Goal: Task Accomplishment & Management: Complete application form

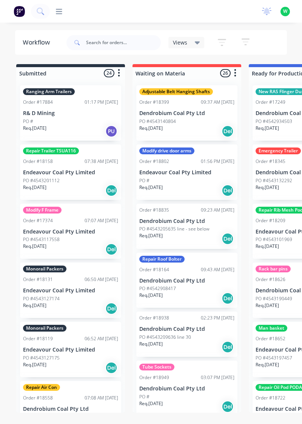
click at [59, 20] on div "productivity productivity Workflow Planner Delivery Scheduling Timesheets No ne…" at bounding box center [151, 11] width 302 height 23
click at [61, 12] on icon at bounding box center [59, 11] width 6 height 5
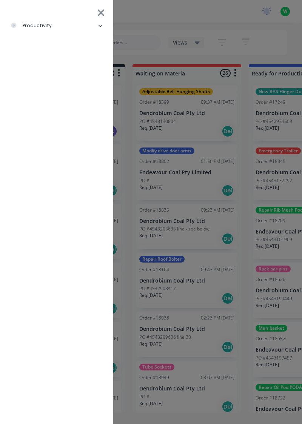
click at [49, 28] on li "productivity" at bounding box center [56, 25] width 101 height 19
click at [52, 104] on div "Timesheets" at bounding box center [37, 101] width 40 height 7
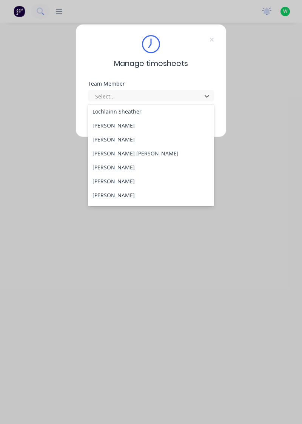
scroll to position [238, 0]
click at [132, 168] on div "[PERSON_NAME]" at bounding box center [151, 168] width 126 height 14
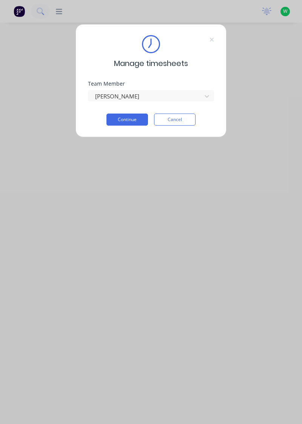
click at [134, 117] on button "Continue" at bounding box center [127, 120] width 42 height 12
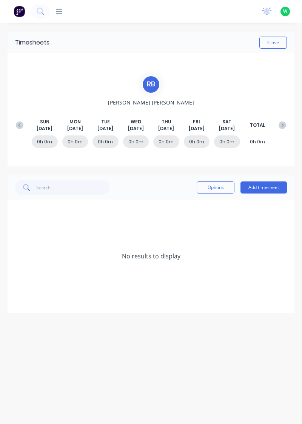
click at [258, 189] on button "Add timesheet" at bounding box center [264, 188] width 46 height 12
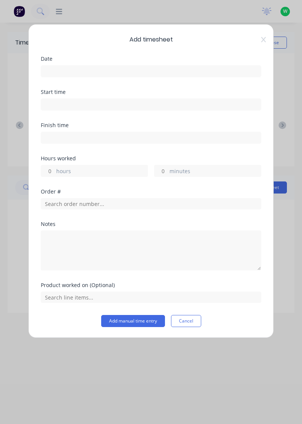
click at [89, 74] on input at bounding box center [151, 71] width 220 height 11
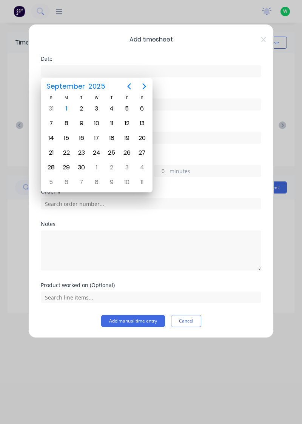
click at [67, 111] on div "1" at bounding box center [66, 108] width 11 height 11
type input "[DATE]"
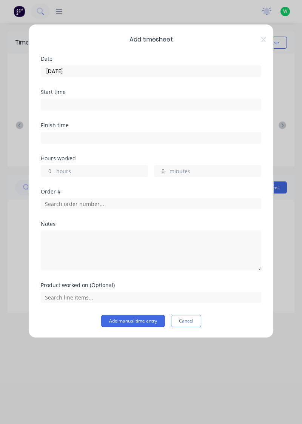
click at [51, 171] on input "hours" at bounding box center [47, 170] width 13 height 11
type input "3"
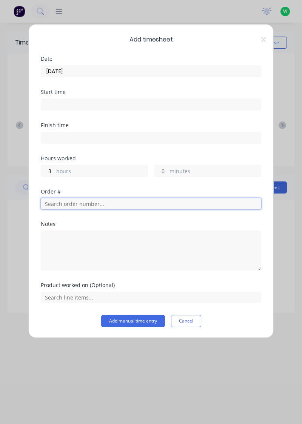
click at [84, 199] on input "text" at bounding box center [151, 203] width 221 height 11
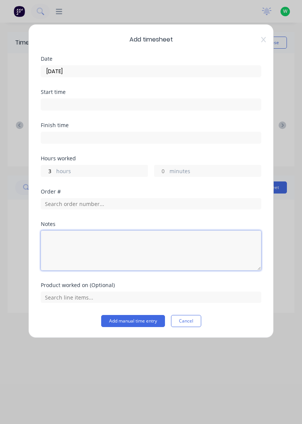
click at [94, 241] on textarea at bounding box center [151, 251] width 221 height 40
type textarea "Picked up"
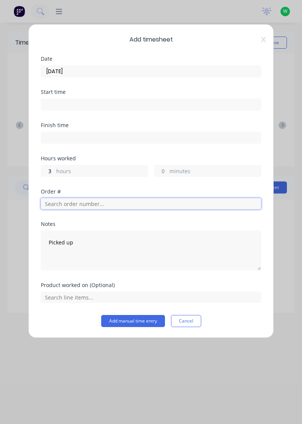
click at [85, 205] on input "text" at bounding box center [151, 203] width 221 height 11
type input "18932"
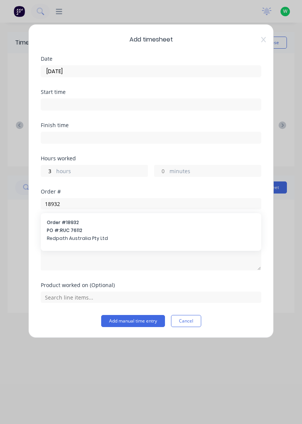
click at [75, 232] on span "PO #: RUC 76112" at bounding box center [151, 230] width 208 height 7
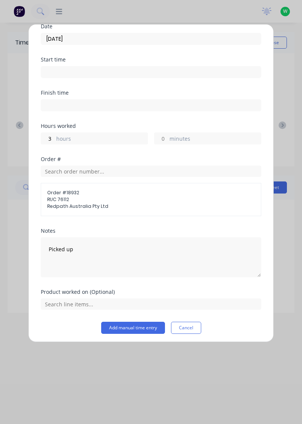
scroll to position [32, 0]
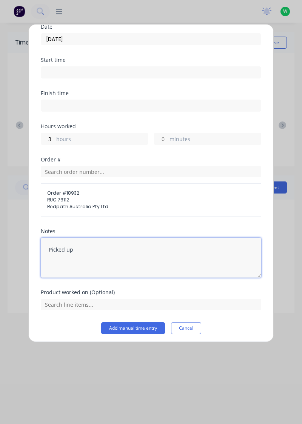
click at [86, 252] on textarea "Picked up" at bounding box center [151, 258] width 221 height 40
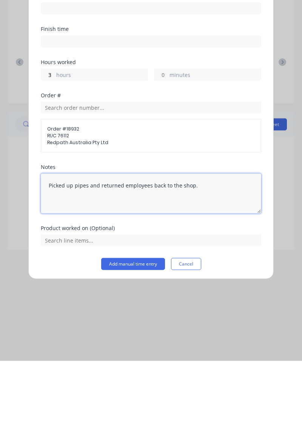
scroll to position [9, 0]
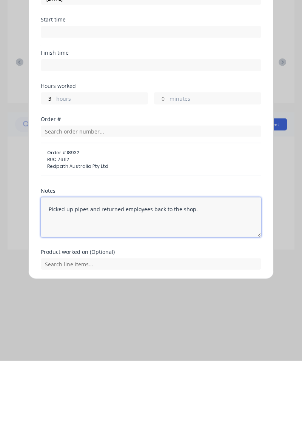
click at [96, 298] on textarea "Picked up pipes and returned employees back to the shop." at bounding box center [151, 281] width 221 height 40
type textarea "Picked up pipes and returned employees back to the shop."
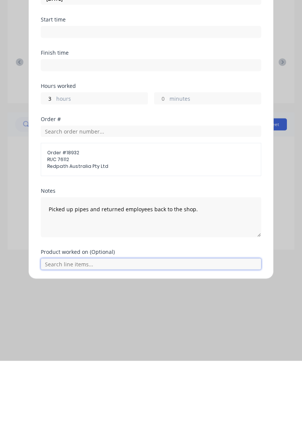
click at [85, 328] on input "text" at bounding box center [151, 327] width 221 height 11
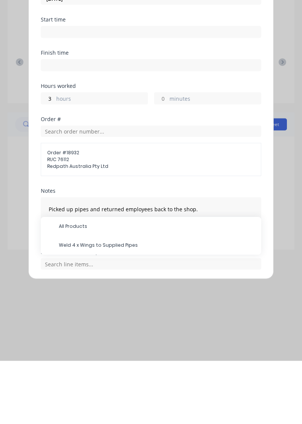
click at [205, 241] on div "Order # Order # 18932 RUC 76112 Redpath Australia Pty Ltd" at bounding box center [151, 216] width 221 height 72
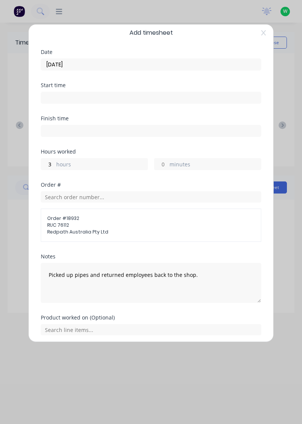
scroll to position [0, 0]
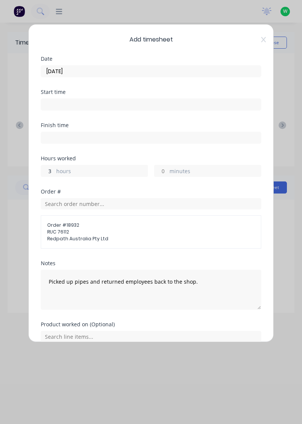
click at [51, 169] on input "3" at bounding box center [47, 170] width 13 height 11
type input "3"
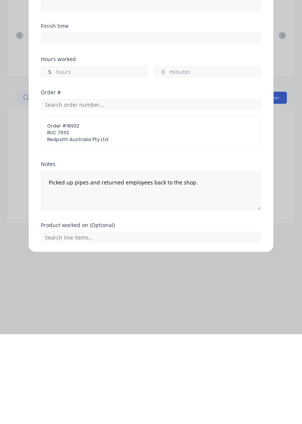
type input "5"
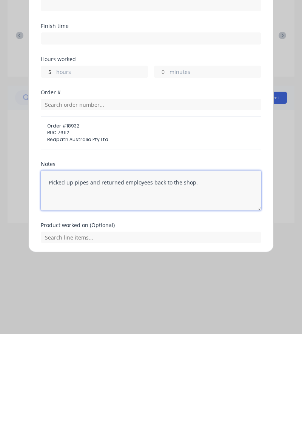
click at [137, 274] on textarea "Picked up pipes and returned employees back to the shop." at bounding box center [151, 281] width 221 height 40
click at [208, 273] on textarea "Picked up pipes and returned employees back to the shop." at bounding box center [151, 281] width 221 height 40
click at [149, 273] on textarea "Picked up pipes and returned employees back to the shop." at bounding box center [151, 281] width 221 height 40
type textarea "Picked up pipes and returned back to the shop."
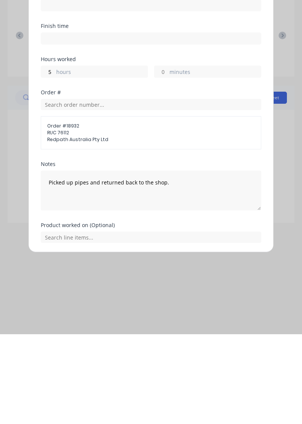
click at [134, 351] on button "Add manual time entry" at bounding box center [133, 351] width 64 height 12
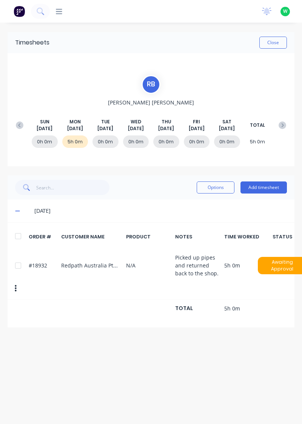
click at [267, 189] on button "Add timesheet" at bounding box center [264, 188] width 46 height 12
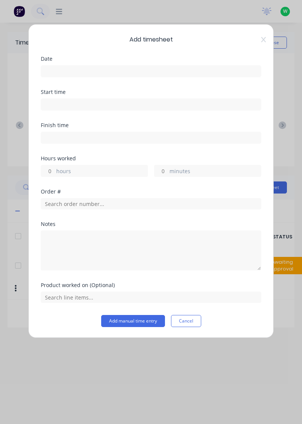
click at [74, 67] on input at bounding box center [151, 71] width 220 height 11
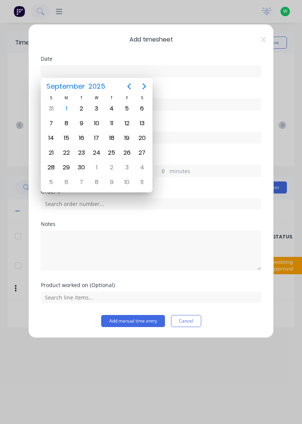
click at [68, 113] on div "1" at bounding box center [66, 108] width 11 height 11
type input "[DATE]"
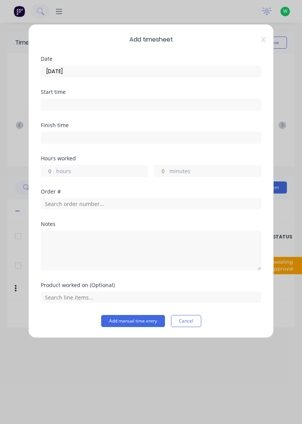
click at [264, 40] on icon at bounding box center [263, 39] width 5 height 5
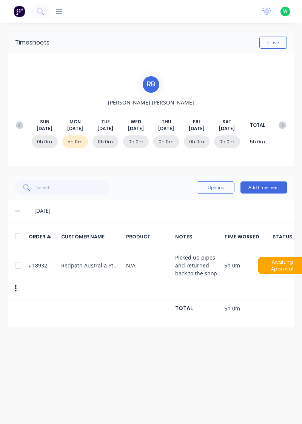
click at [264, 189] on button "Add timesheet" at bounding box center [264, 188] width 46 height 12
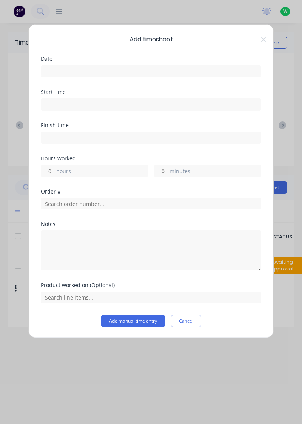
click at [48, 172] on input "hours" at bounding box center [47, 170] width 13 height 11
type input "3"
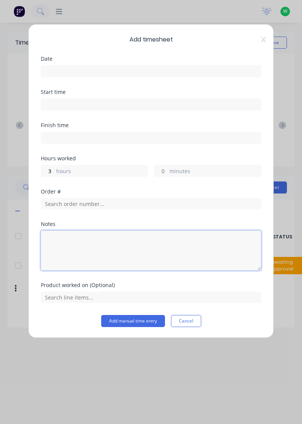
click at [70, 244] on textarea at bounding box center [151, 251] width 221 height 40
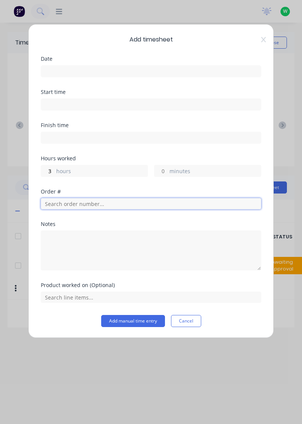
click at [88, 205] on input "text" at bounding box center [151, 203] width 221 height 11
type input "17483"
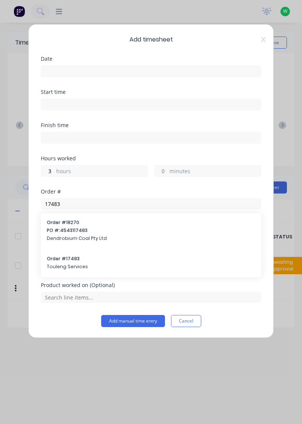
click at [73, 264] on span "Touleng Services" at bounding box center [151, 267] width 208 height 7
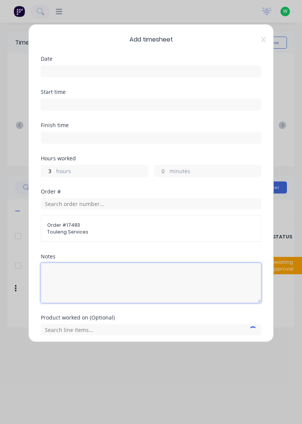
click at [66, 275] on textarea at bounding box center [151, 283] width 221 height 40
click at [51, 272] on textarea "Took pan set to Dendrobium" at bounding box center [151, 283] width 221 height 40
click at [137, 284] on textarea "Took pan set to Dendrobium" at bounding box center [151, 283] width 221 height 40
click at [49, 276] on textarea "Took pan set to Dendrobium" at bounding box center [151, 283] width 221 height 40
click at [185, 275] on textarea "Loaded truck and Took pan set to Dendrobium" at bounding box center [151, 283] width 221 height 40
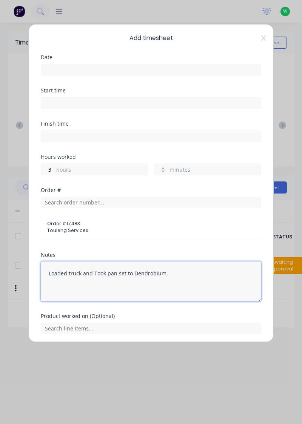
scroll to position [3, 0]
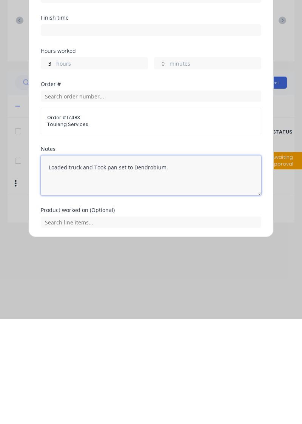
type textarea "Loaded truck and Took pan set to Dendrobium."
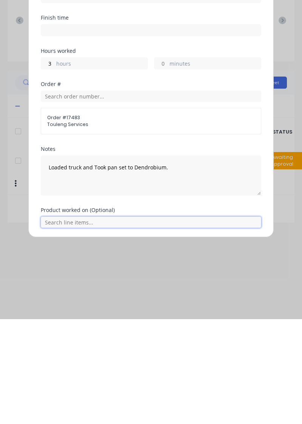
click at [92, 328] on input "text" at bounding box center [151, 327] width 221 height 11
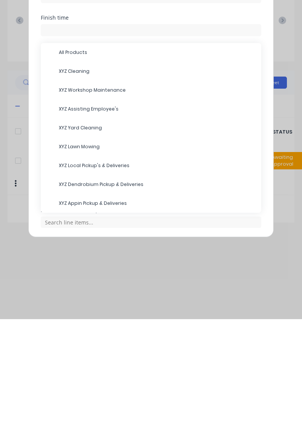
click at [108, 290] on span "XYZ Dendrobium Pickup & Deliveries" at bounding box center [157, 289] width 196 height 7
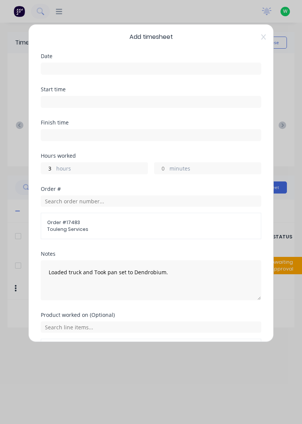
click at [80, 70] on input at bounding box center [151, 68] width 220 height 11
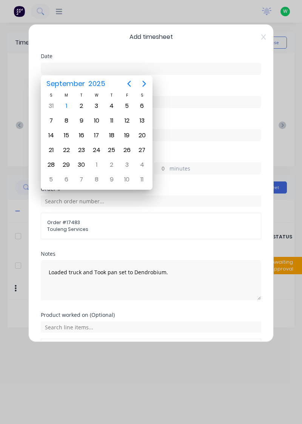
click at [65, 107] on div "1" at bounding box center [66, 105] width 11 height 11
type input "[DATE]"
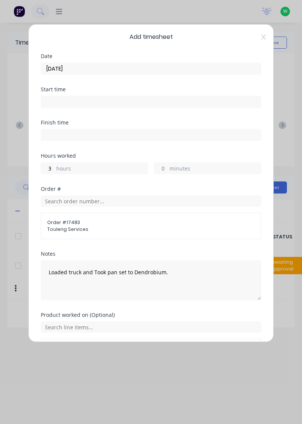
scroll to position [28, 0]
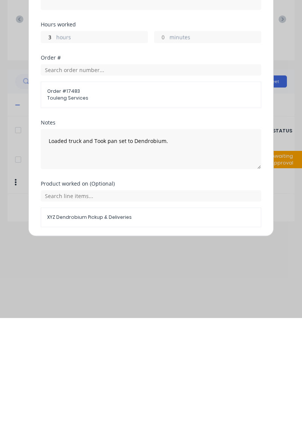
click at [140, 349] on button "Add manual time entry" at bounding box center [133, 352] width 64 height 12
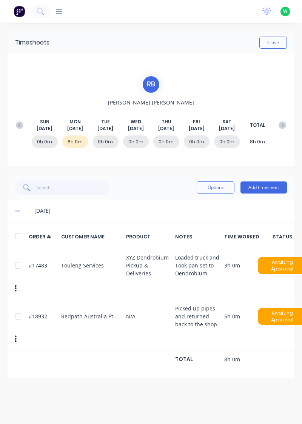
click at [264, 188] on button "Add timesheet" at bounding box center [264, 188] width 46 height 12
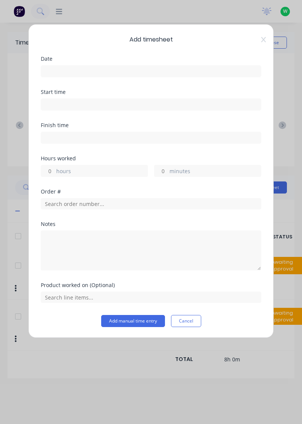
click at [69, 71] on input at bounding box center [151, 71] width 220 height 11
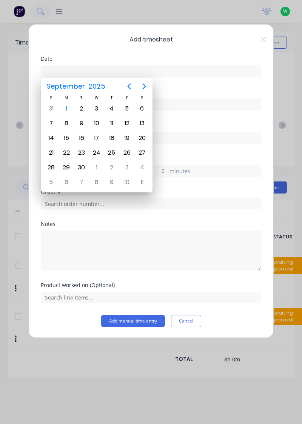
click at [70, 113] on div "[DATE]" at bounding box center [66, 109] width 15 height 14
type input "[DATE]"
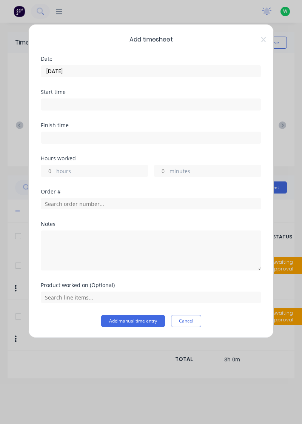
click at [49, 167] on input "hours" at bounding box center [47, 170] width 13 height 11
type input "3"
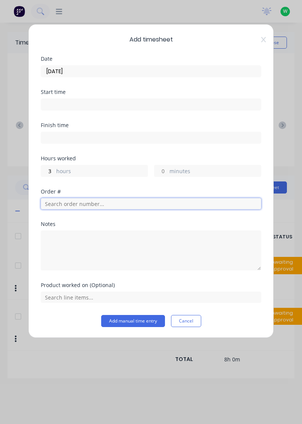
click at [75, 202] on input "text" at bounding box center [151, 203] width 221 height 11
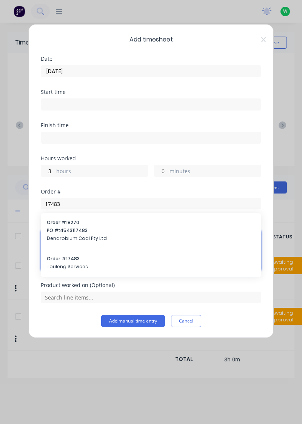
click at [71, 262] on textarea at bounding box center [151, 251] width 221 height 40
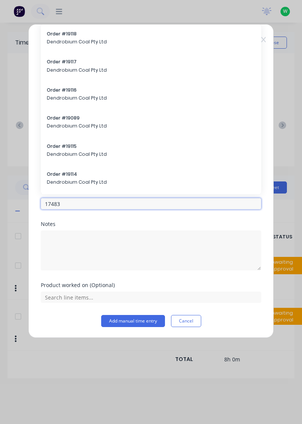
click at [74, 204] on input "17483" at bounding box center [151, 203] width 221 height 11
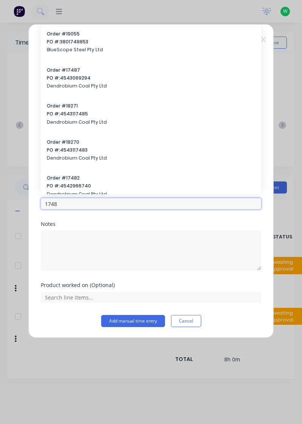
type input "17483"
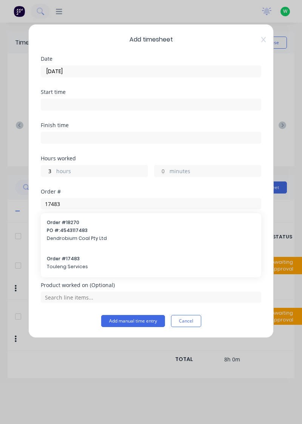
click at [76, 262] on div "Order # 17483 Touleng Services" at bounding box center [151, 264] width 208 height 16
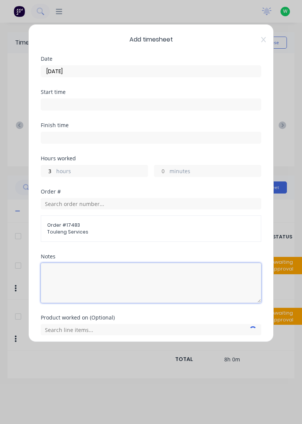
click at [80, 277] on textarea at bounding box center [151, 283] width 221 height 40
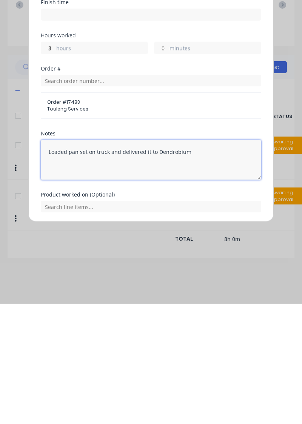
type textarea "Loaded pan set on truck and delivered it to Dendrobium"
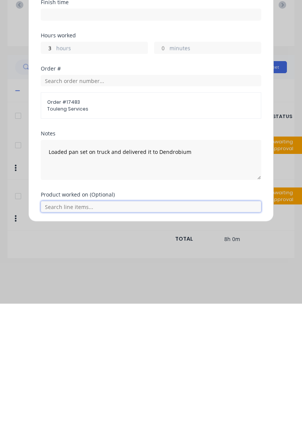
click at [88, 327] on input "text" at bounding box center [151, 327] width 221 height 11
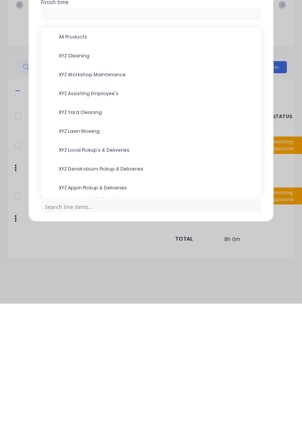
click at [99, 289] on span "XYZ Dendrobium Pickup & Deliveries" at bounding box center [157, 289] width 196 height 7
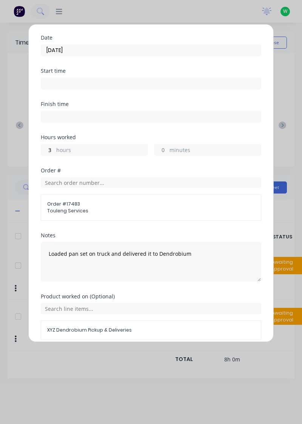
scroll to position [28, 0]
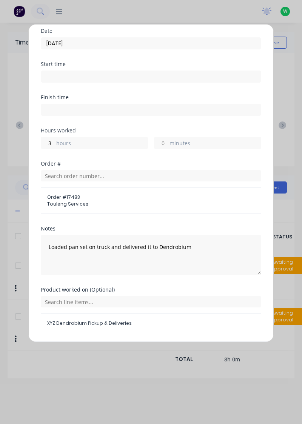
click at [139, 352] on button "Add manual time entry" at bounding box center [133, 352] width 64 height 12
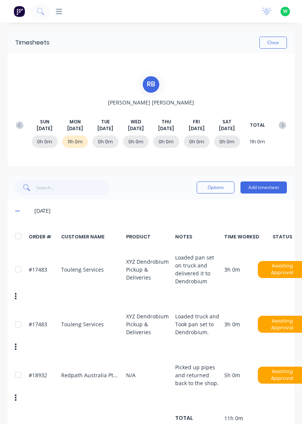
click at [276, 52] on div "Timesheets Close" at bounding box center [151, 42] width 287 height 21
click at [279, 42] on button "Close" at bounding box center [273, 43] width 28 height 12
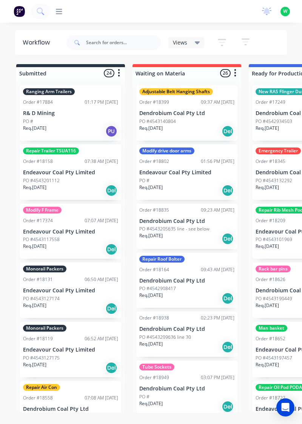
click at [58, 13] on icon at bounding box center [59, 11] width 6 height 7
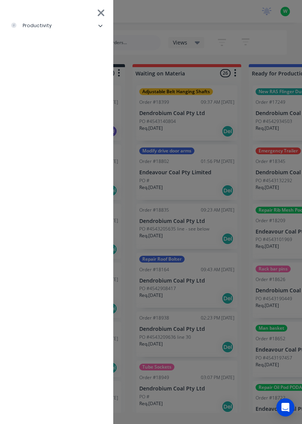
click at [68, 34] on li "productivity" at bounding box center [56, 25] width 101 height 19
click at [50, 102] on div "Timesheets" at bounding box center [37, 101] width 40 height 7
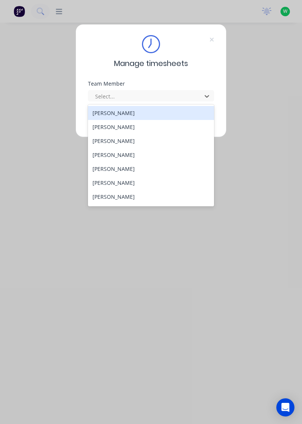
click at [143, 126] on div "[PERSON_NAME]" at bounding box center [151, 127] width 126 height 14
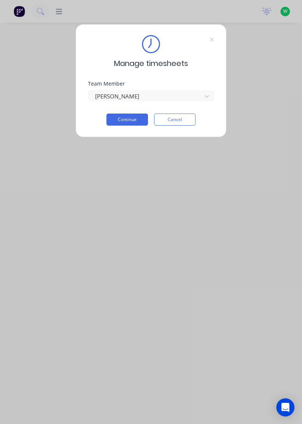
click at [131, 116] on button "Continue" at bounding box center [127, 120] width 42 height 12
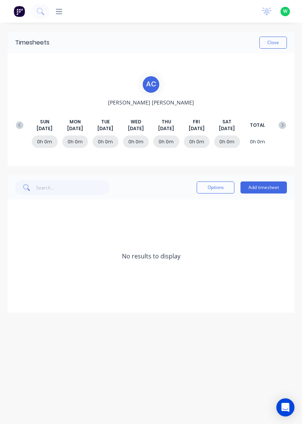
click at [267, 192] on button "Add timesheet" at bounding box center [264, 188] width 46 height 12
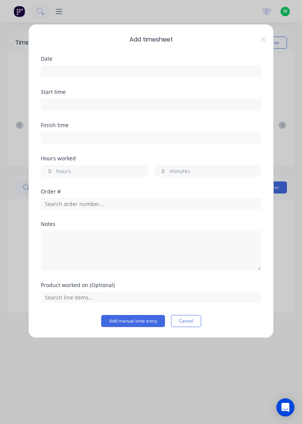
click at [92, 175] on label "hours" at bounding box center [101, 171] width 91 height 9
click at [54, 175] on input "hours" at bounding box center [47, 170] width 13 height 11
type input "5"
click at [123, 70] on input at bounding box center [151, 71] width 220 height 11
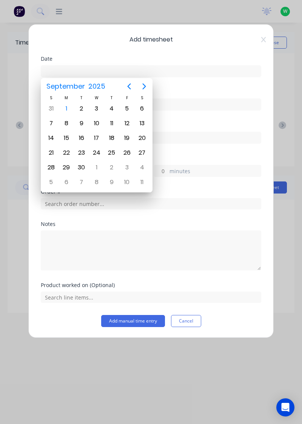
click at [63, 111] on div "1" at bounding box center [66, 108] width 11 height 11
type input "[DATE]"
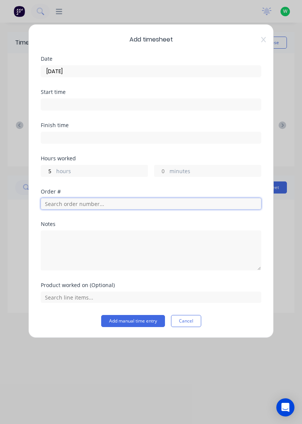
click at [117, 206] on input "text" at bounding box center [151, 203] width 221 height 11
type input "18771"
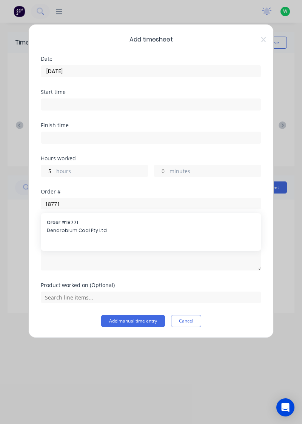
click at [128, 227] on span "Dendrobium Coal Pty Ltd" at bounding box center [151, 230] width 208 height 7
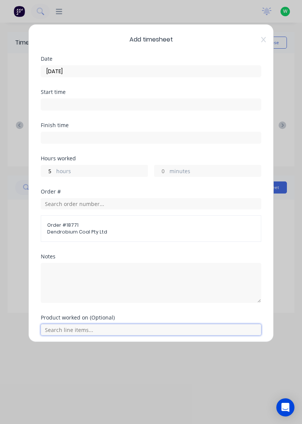
click at [91, 331] on input "text" at bounding box center [151, 329] width 221 height 11
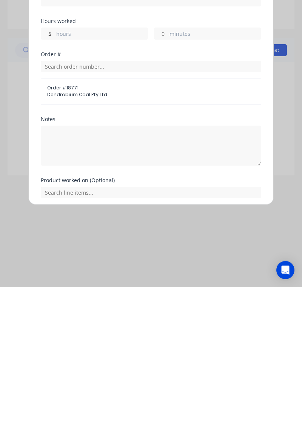
click at [234, 386] on div "Add timesheet Date 01/09/2025 Start time Finish time Hours worked 5 hours minut…" at bounding box center [151, 212] width 302 height 424
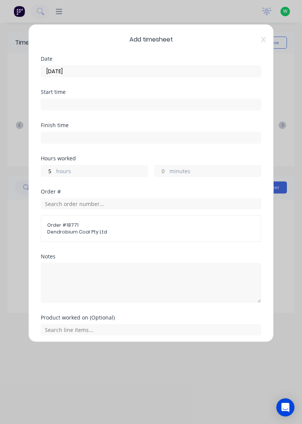
click at [263, 42] on icon at bounding box center [263, 40] width 5 height 6
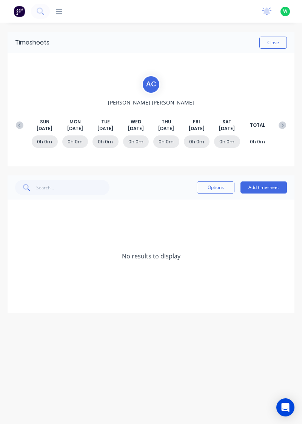
click at [17, 124] on icon at bounding box center [20, 126] width 8 height 8
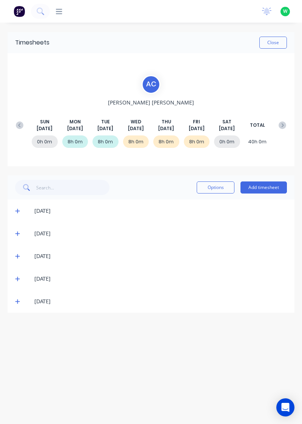
click at [22, 304] on span at bounding box center [18, 302] width 7 height 8
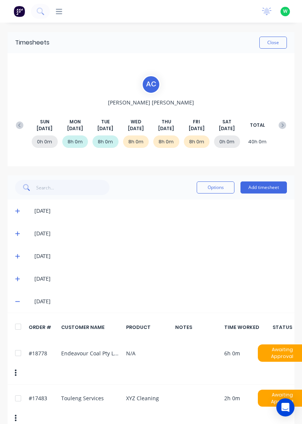
click at [267, 190] on button "Add timesheet" at bounding box center [264, 188] width 46 height 12
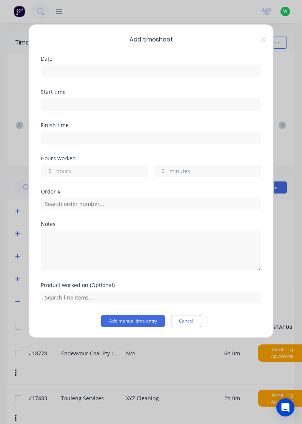
click at [113, 61] on div "Date" at bounding box center [151, 58] width 221 height 5
click at [113, 68] on input at bounding box center [151, 71] width 220 height 11
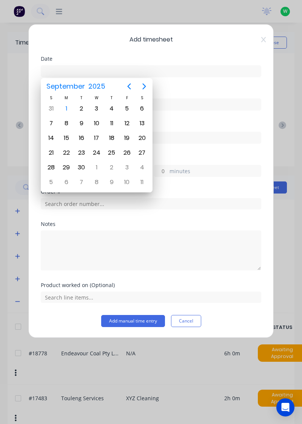
click at [60, 103] on div "[DATE]" at bounding box center [66, 109] width 15 height 14
type input "[DATE]"
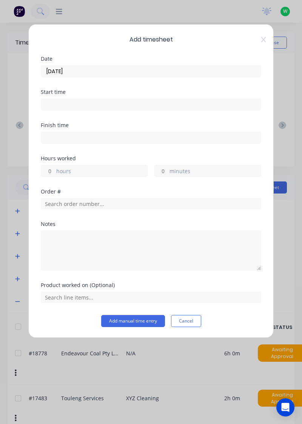
click at [89, 171] on label "hours" at bounding box center [101, 171] width 91 height 9
click at [54, 171] on input "hours" at bounding box center [47, 170] width 13 height 11
type input "5"
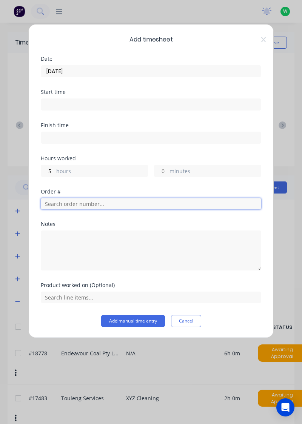
click at [103, 205] on input "text" at bounding box center [151, 203] width 221 height 11
type input "18778"
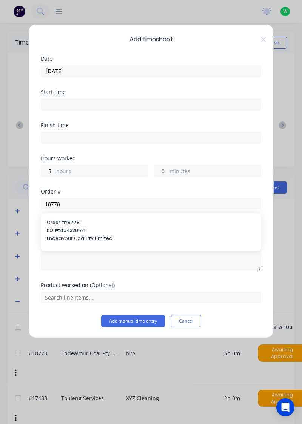
click at [89, 236] on span "Endeavour Coal Pty Limited" at bounding box center [151, 238] width 208 height 7
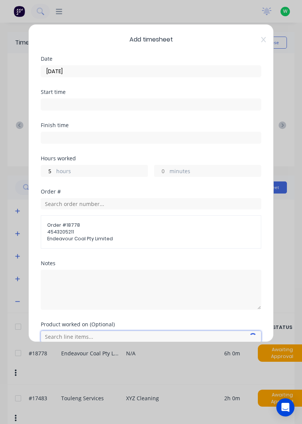
click at [82, 331] on input "text" at bounding box center [151, 336] width 221 height 11
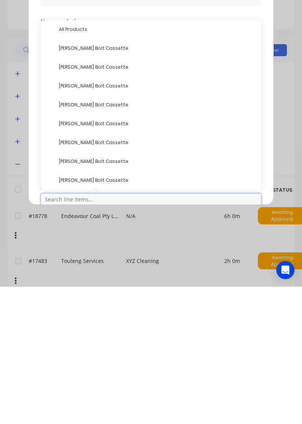
scroll to position [32, 0]
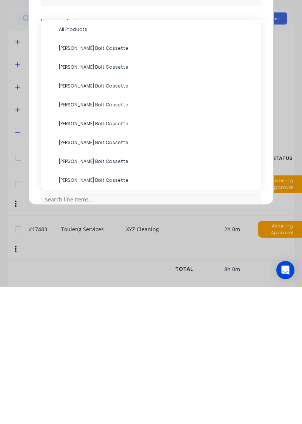
click at [103, 166] on span "All Products" at bounding box center [157, 167] width 196 height 7
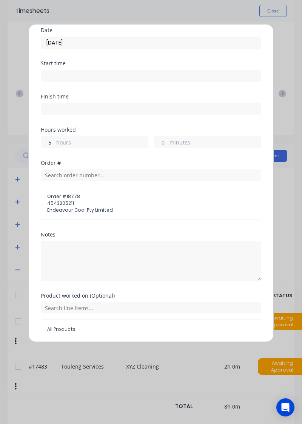
scroll to position [59, 0]
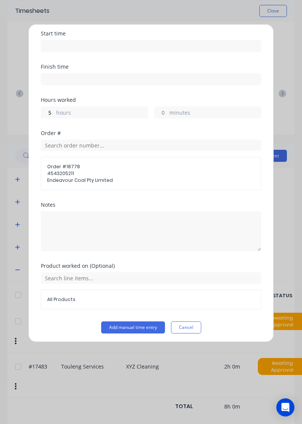
click at [134, 327] on button "Add manual time entry" at bounding box center [133, 328] width 64 height 12
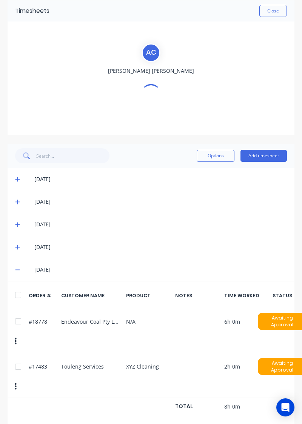
scroll to position [0, 0]
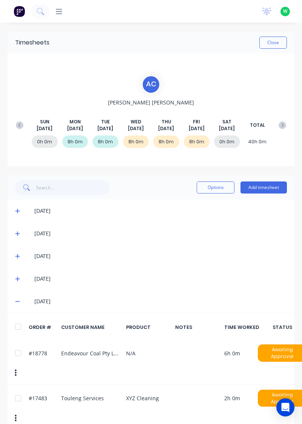
click at [282, 126] on icon at bounding box center [283, 125] width 2 height 4
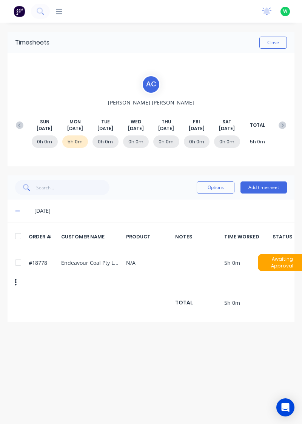
click at [276, 184] on button "Add timesheet" at bounding box center [264, 188] width 46 height 12
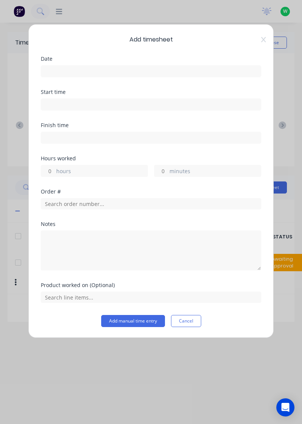
click at [60, 172] on label "hours" at bounding box center [101, 171] width 91 height 9
click at [54, 172] on input "hours" at bounding box center [47, 170] width 13 height 11
type input "3"
click at [86, 69] on input at bounding box center [151, 71] width 220 height 11
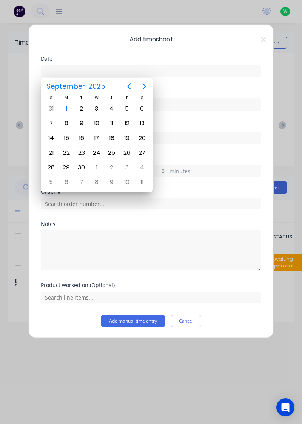
click at [64, 110] on div "1" at bounding box center [66, 108] width 11 height 11
type input "[DATE]"
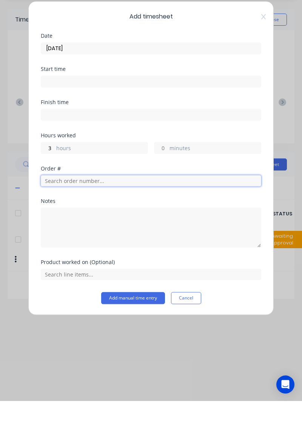
click at [61, 205] on input "text" at bounding box center [151, 203] width 221 height 11
type input "17943"
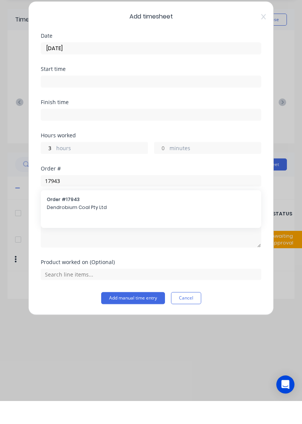
click at [66, 229] on span "Dendrobium Coal Pty Ltd" at bounding box center [151, 230] width 208 height 7
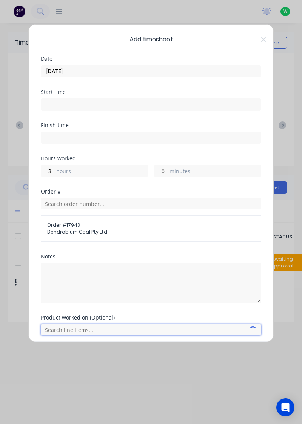
click at [61, 333] on input "text" at bounding box center [151, 329] width 221 height 11
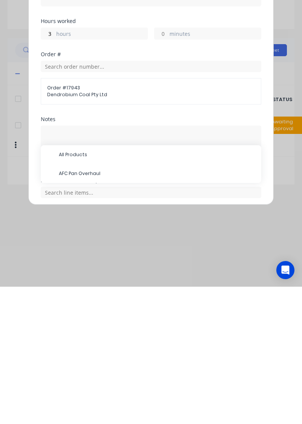
click at [68, 311] on span "AFC Pan Overhaul" at bounding box center [157, 311] width 196 height 7
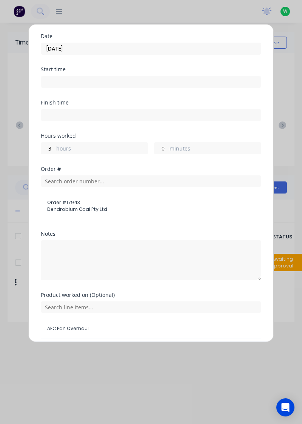
scroll to position [21, 0]
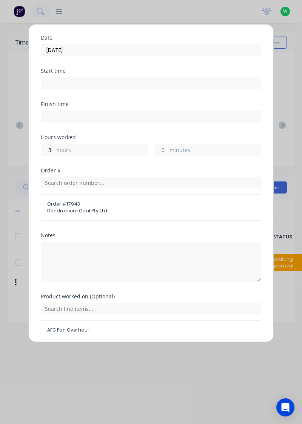
click at [116, 358] on button "Add manual time entry" at bounding box center [133, 358] width 64 height 12
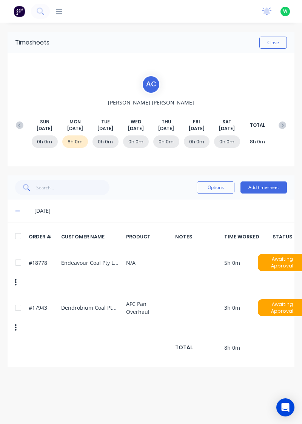
click at [273, 42] on button "Close" at bounding box center [273, 43] width 28 height 12
